Goal: Obtain resource: Download file/media

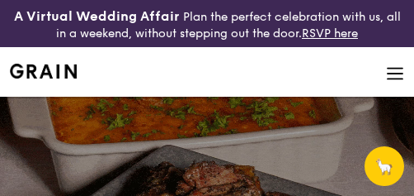
select select
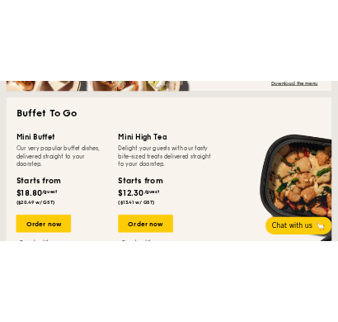
scroll to position [1219, 0]
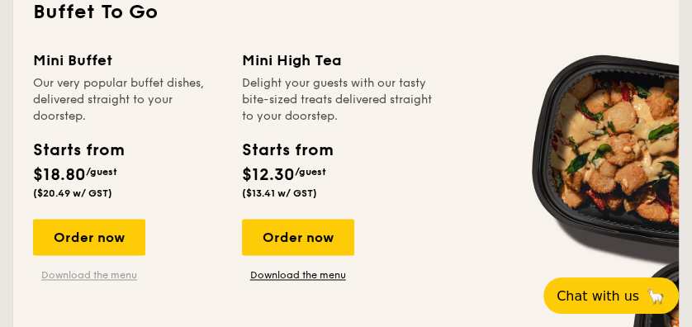
click at [76, 195] on link "Download the menu" at bounding box center [89, 274] width 112 height 13
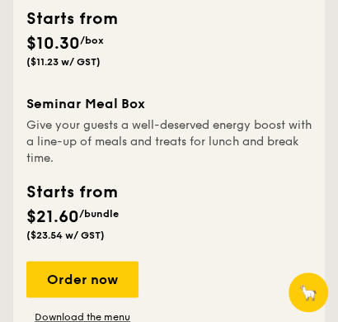
scroll to position [1926, 0]
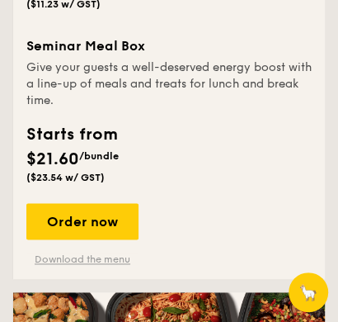
click at [101, 195] on link "Download the menu" at bounding box center [82, 259] width 112 height 13
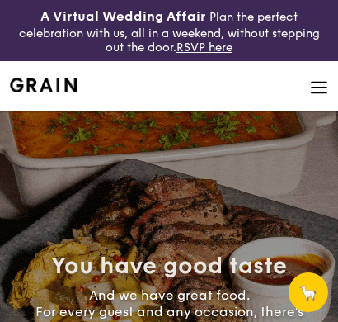
select select
